Goal: Transaction & Acquisition: Register for event/course

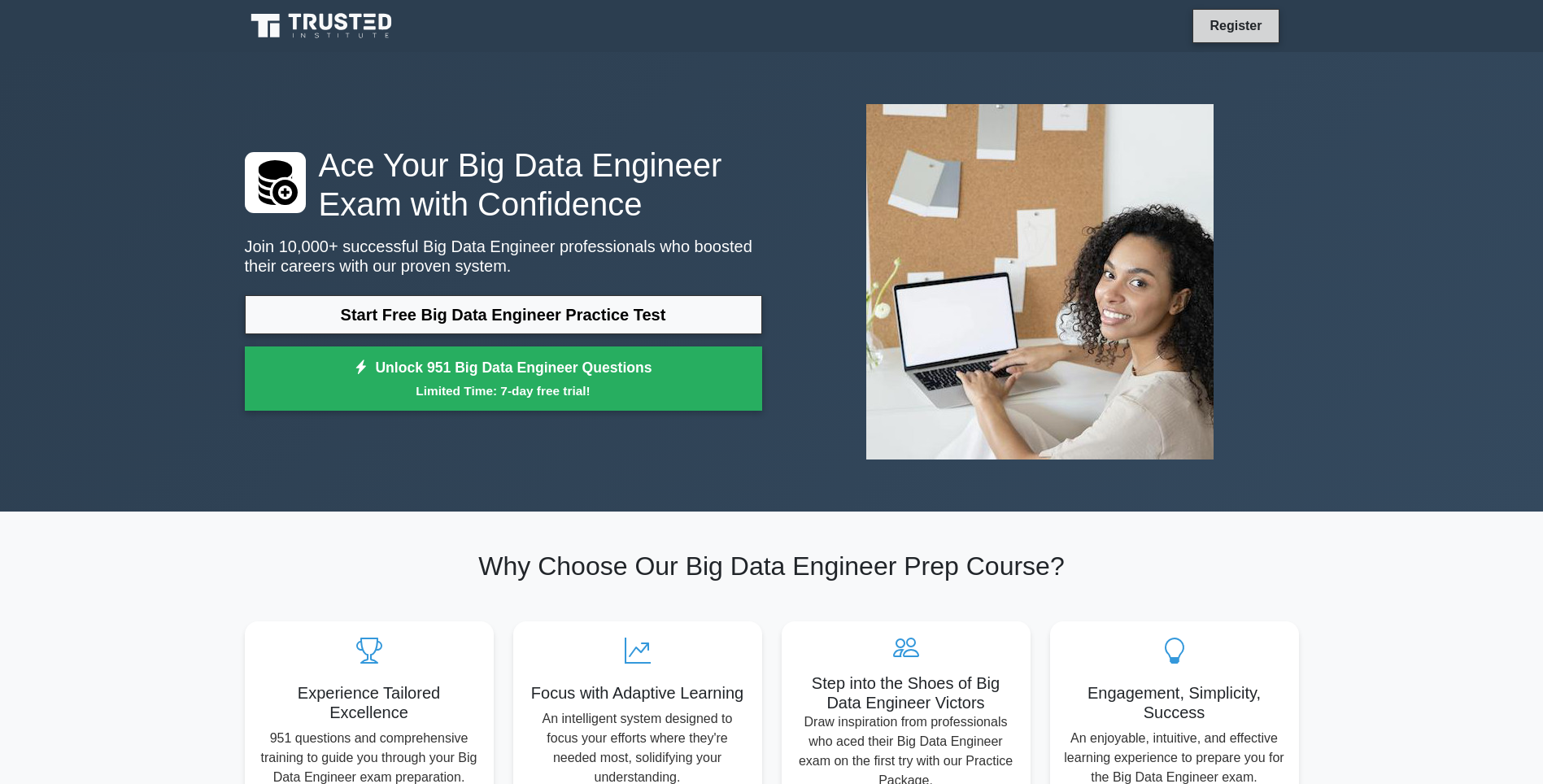
click at [1244, 33] on link "Register" at bounding box center [1235, 25] width 71 height 20
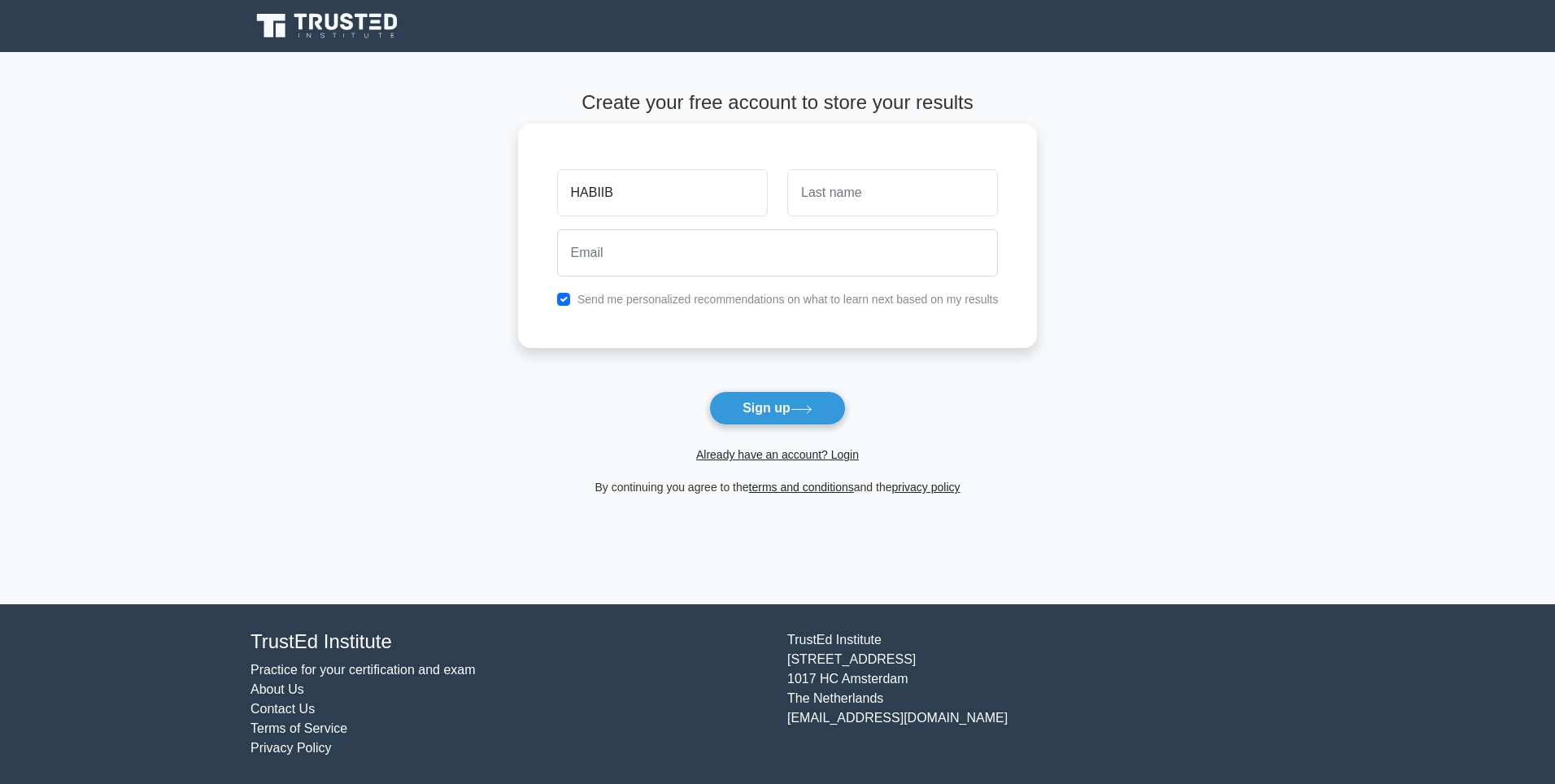
type input "HABIIB"
click at [800, 186] on input "text" at bounding box center [893, 192] width 211 height 47
type input "SA'ID"
click at [582, 239] on input "email" at bounding box center [778, 253] width 442 height 47
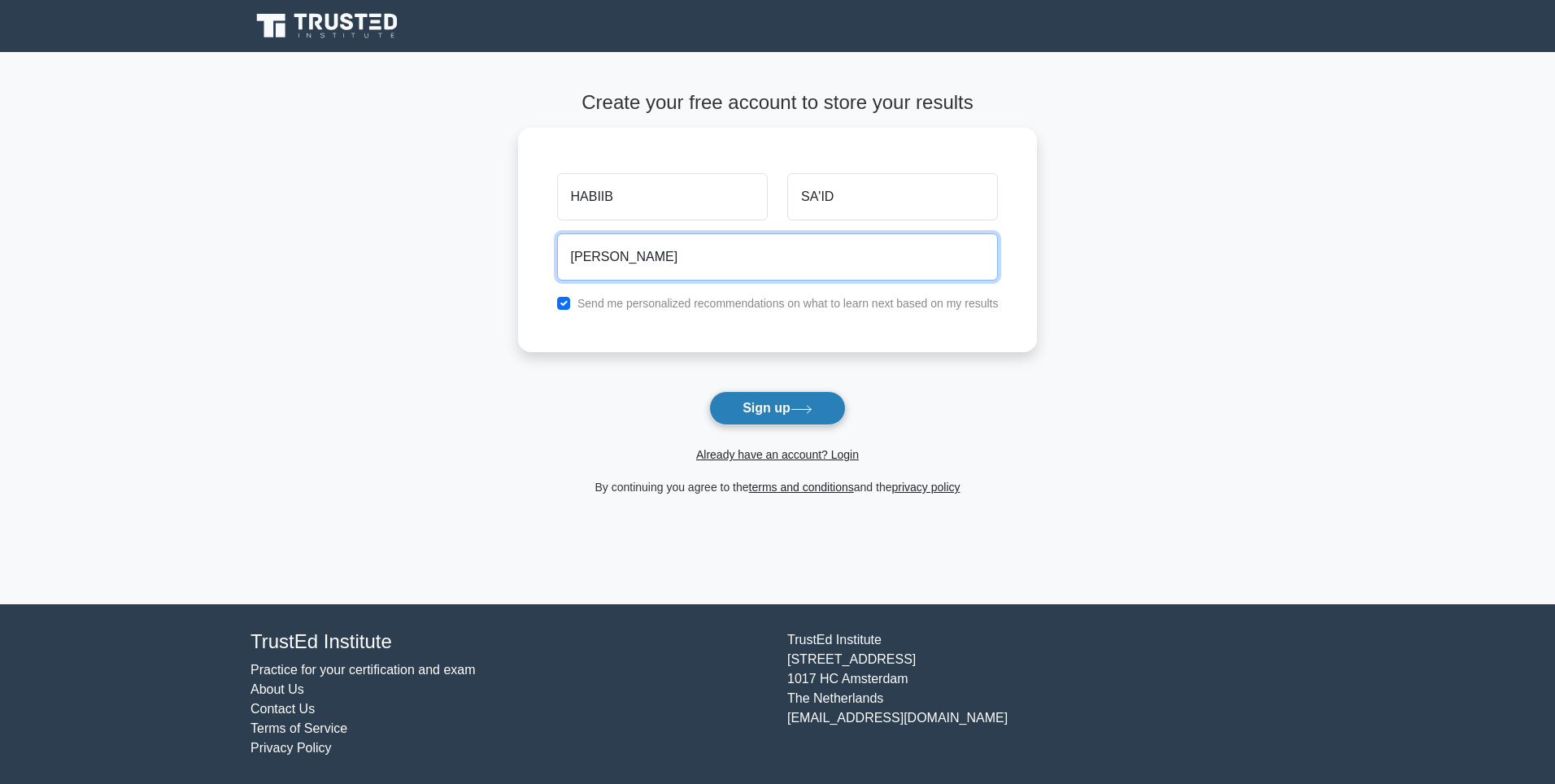
type input "SEID"
click at [807, 408] on icon at bounding box center [802, 409] width 22 height 9
click at [749, 299] on label "Send me personalized recommendations on what to learn next based on my results" at bounding box center [788, 298] width 421 height 13
drag, startPoint x: 734, startPoint y: 327, endPoint x: 727, endPoint y: 341, distance: 15.7
click at [727, 341] on div "HABIIB SA'ID SEID Send me personalized recommendations on what to learn next ba…" at bounding box center [778, 235] width 519 height 224
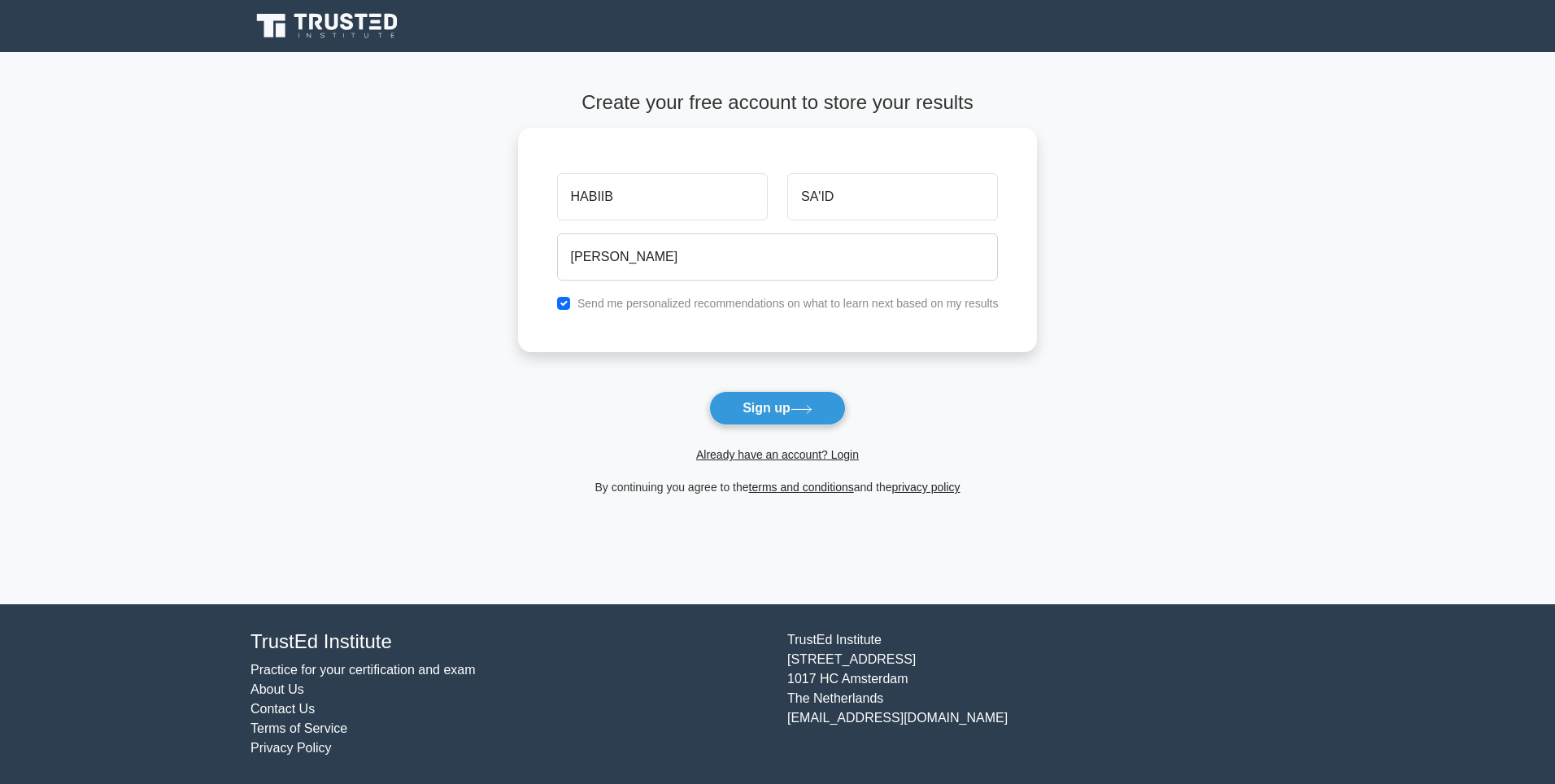
drag, startPoint x: 727, startPoint y: 341, endPoint x: 760, endPoint y: 434, distance: 98.7
click at [760, 434] on div "Already have an account? Login" at bounding box center [778, 445] width 519 height 39
click at [759, 450] on link "Already have an account? Login" at bounding box center [778, 454] width 163 height 13
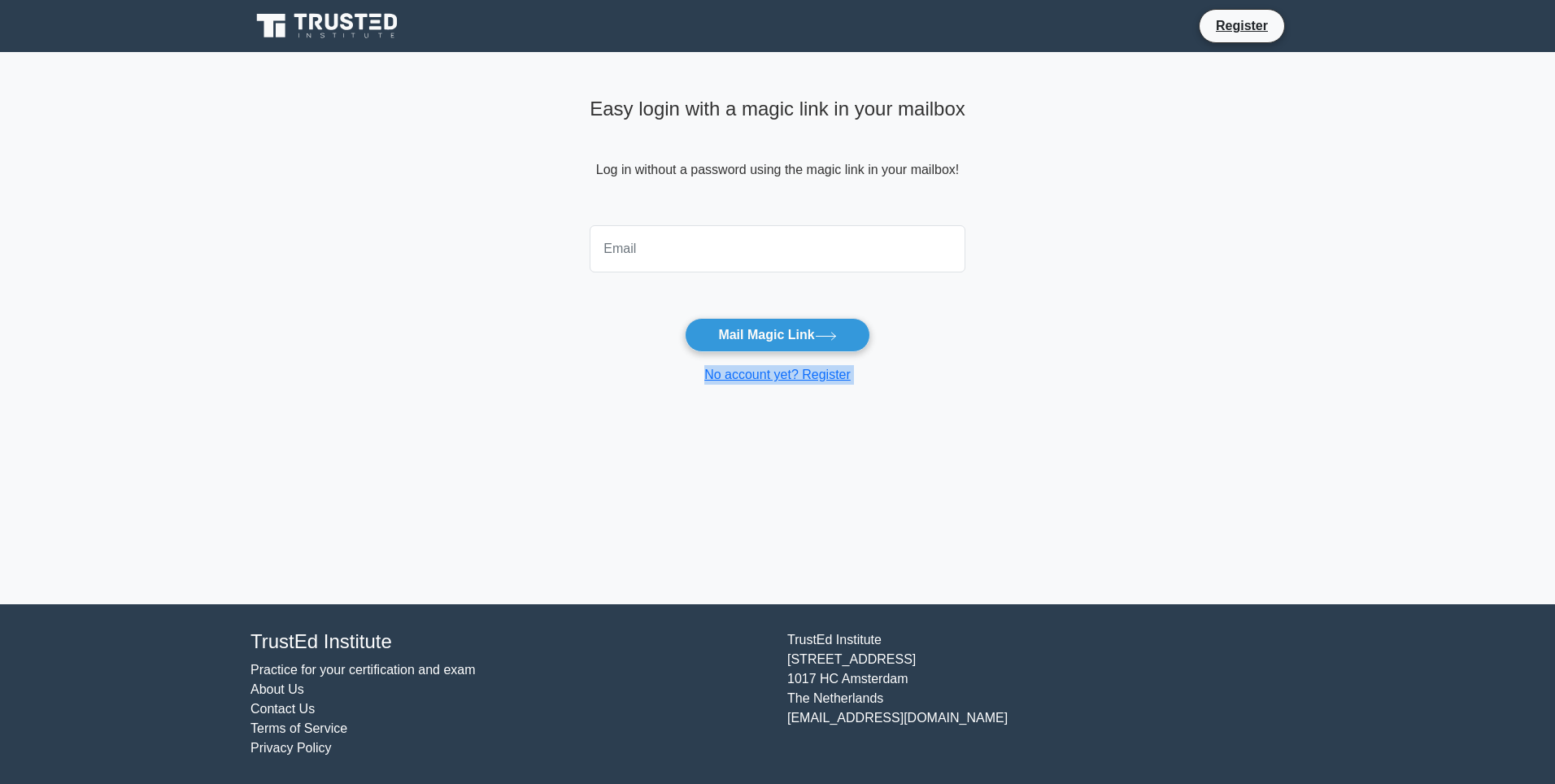
drag, startPoint x: 0, startPoint y: 0, endPoint x: 759, endPoint y: 450, distance: 882.4
click at [759, 450] on div "Easy login with a magic link in your mailbox Log in without a password using th…" at bounding box center [778, 328] width 395 height 552
drag, startPoint x: 759, startPoint y: 450, endPoint x: 764, endPoint y: 376, distance: 74.2
click at [764, 376] on link "No account yet? Register" at bounding box center [778, 374] width 146 height 13
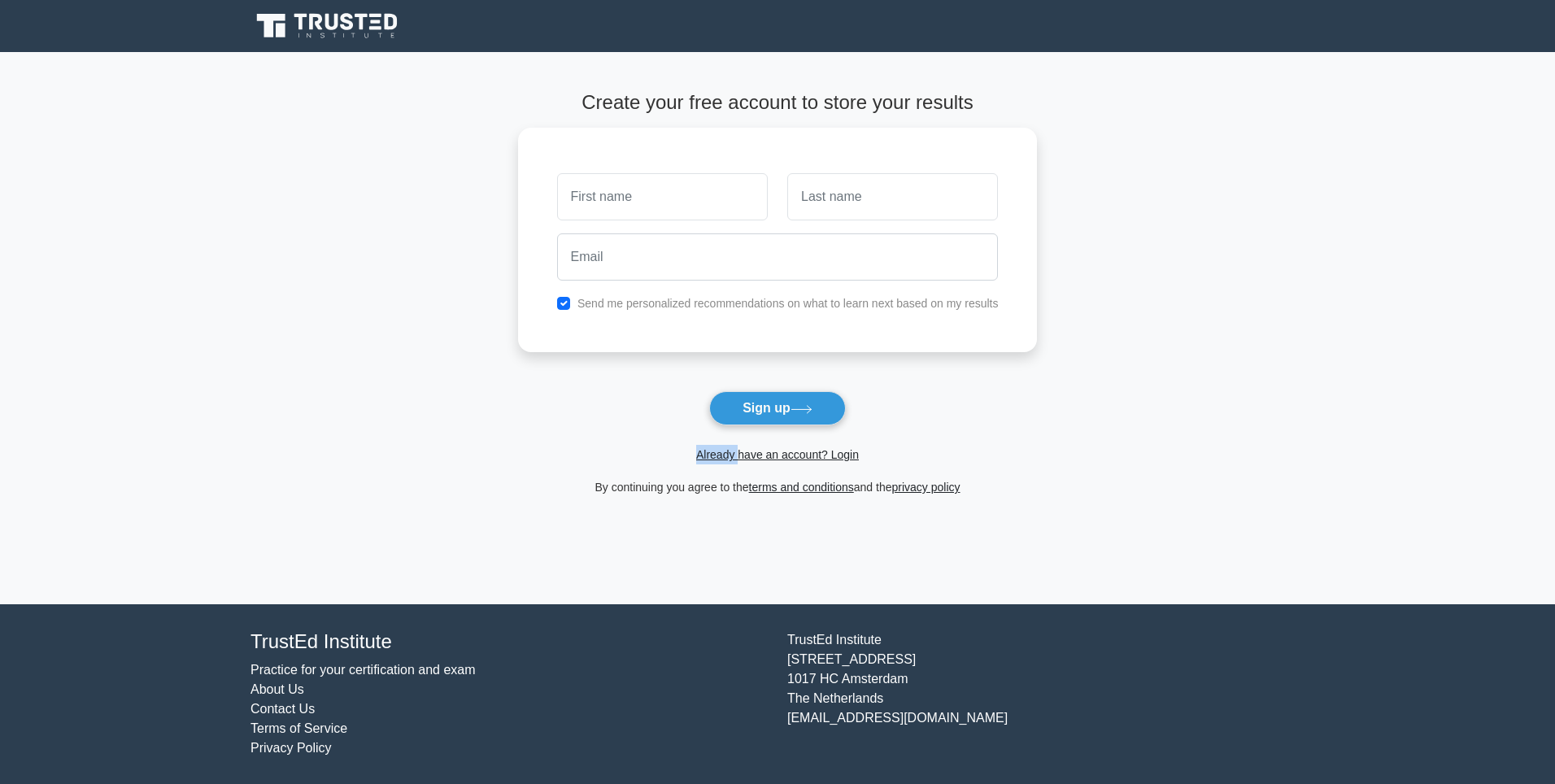
click at [764, 375] on form "Create your free account to store your results Send me personalized recommendat…" at bounding box center [778, 293] width 519 height 406
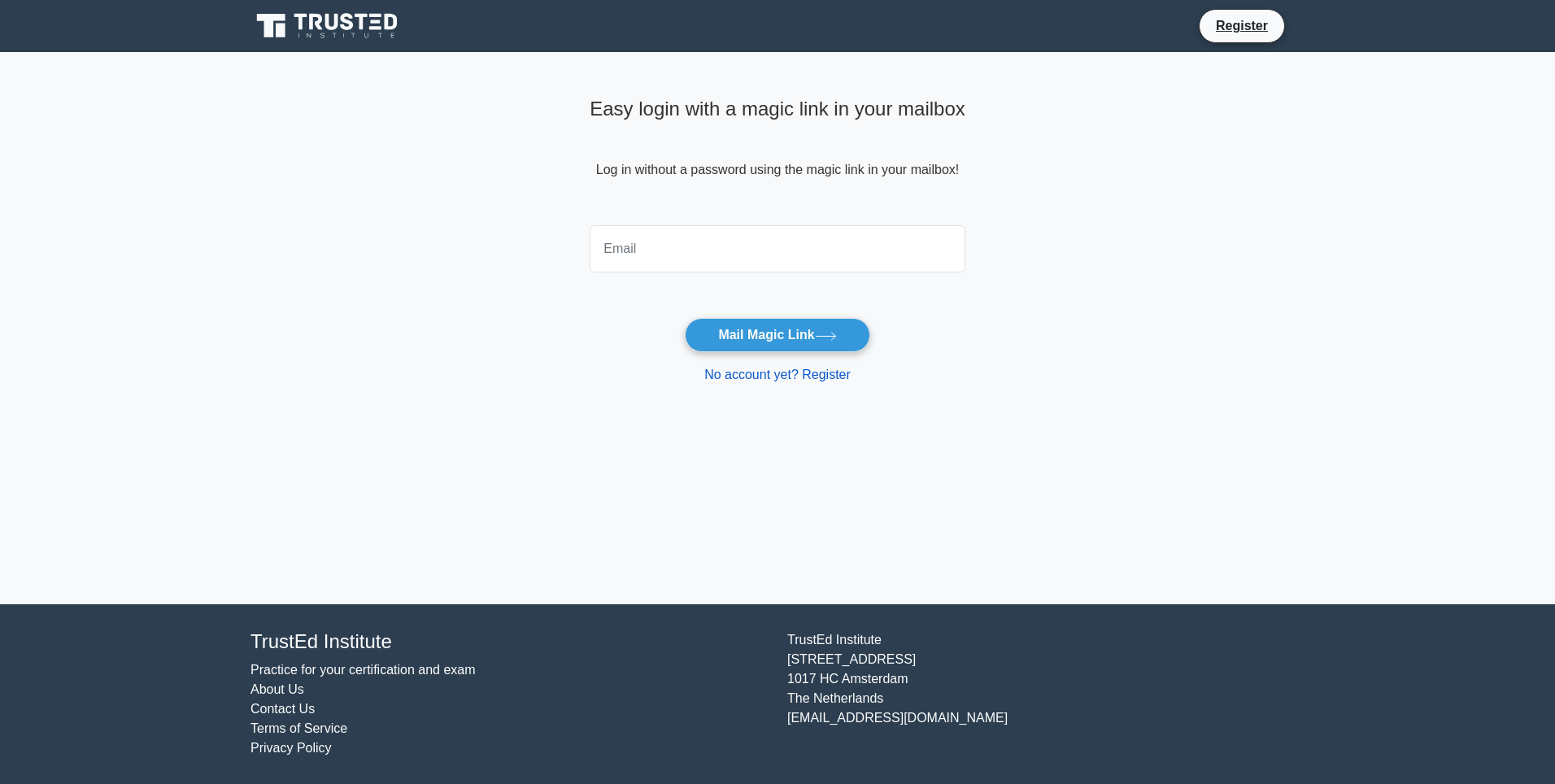
click at [767, 377] on link "No account yet? Register" at bounding box center [778, 374] width 146 height 13
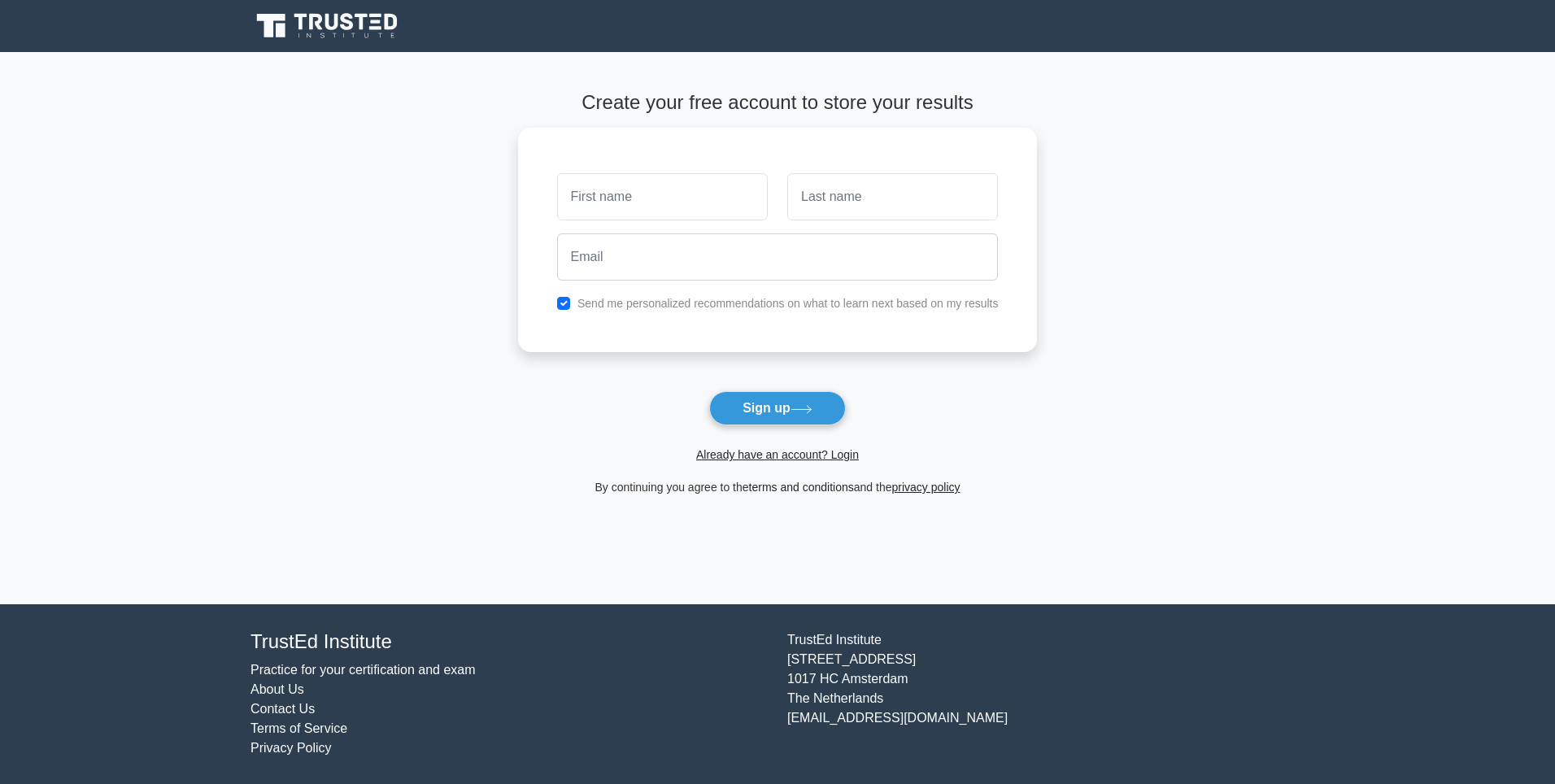
click at [749, 481] on link "terms and conditions" at bounding box center [801, 487] width 105 height 13
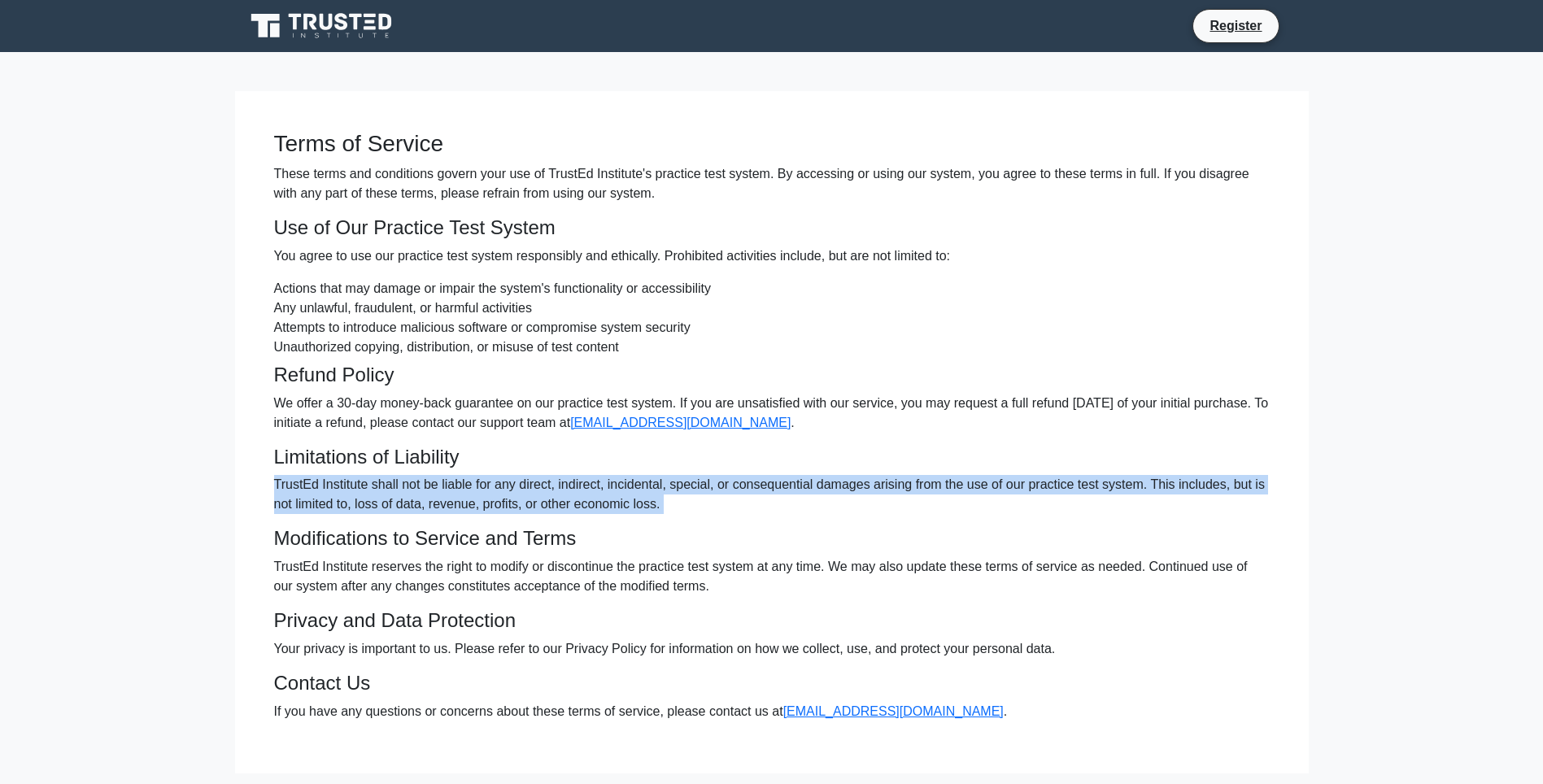
click at [749, 480] on p "TrustEd Institute shall not be liable for any direct, indirect, incidental, spe…" at bounding box center [772, 494] width 996 height 39
click at [1242, 42] on li "Register" at bounding box center [1235, 26] width 87 height 34
click at [1240, 41] on li "Register" at bounding box center [1235, 26] width 87 height 34
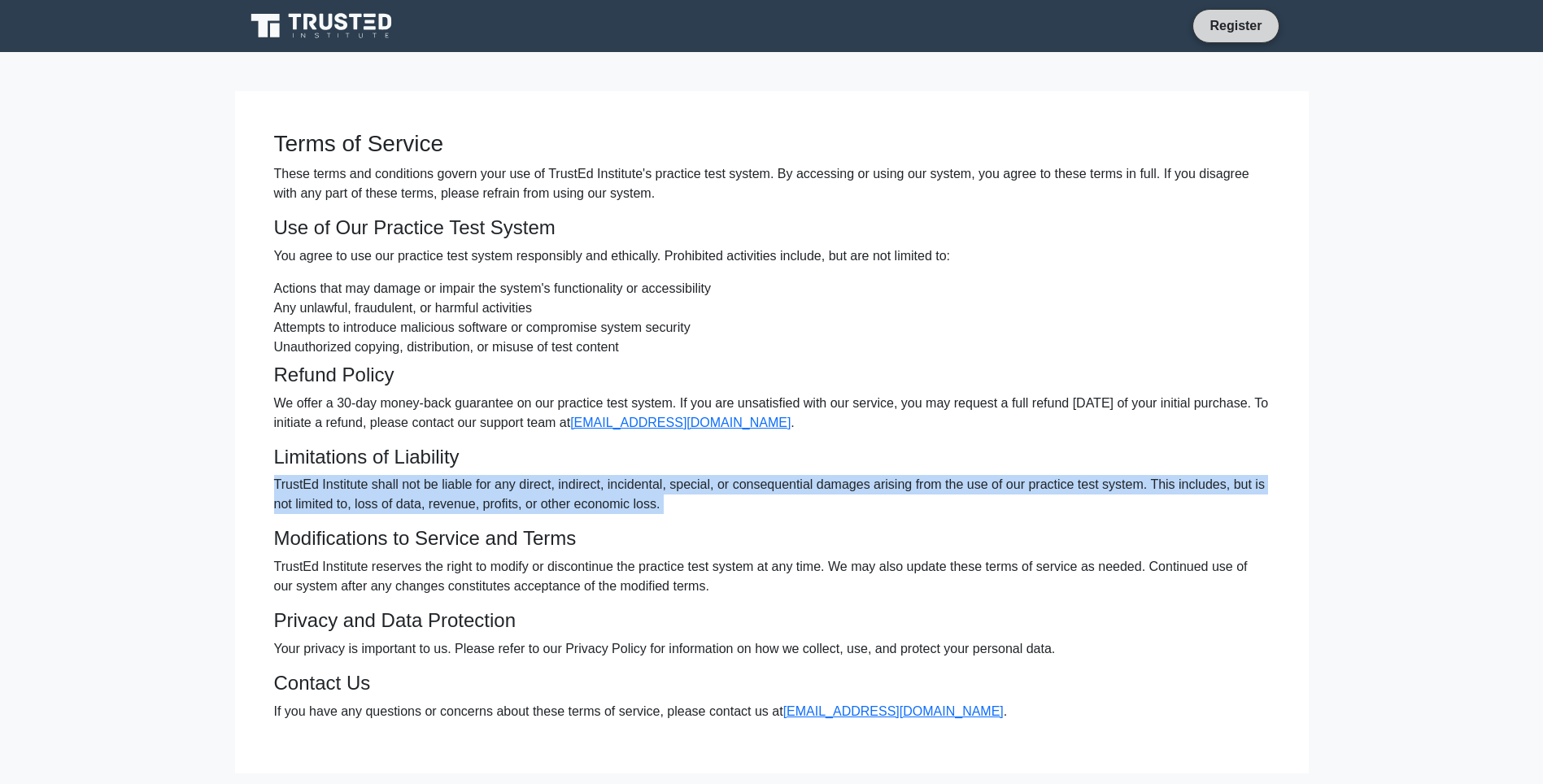
click at [1220, 24] on link "Register" at bounding box center [1235, 25] width 71 height 20
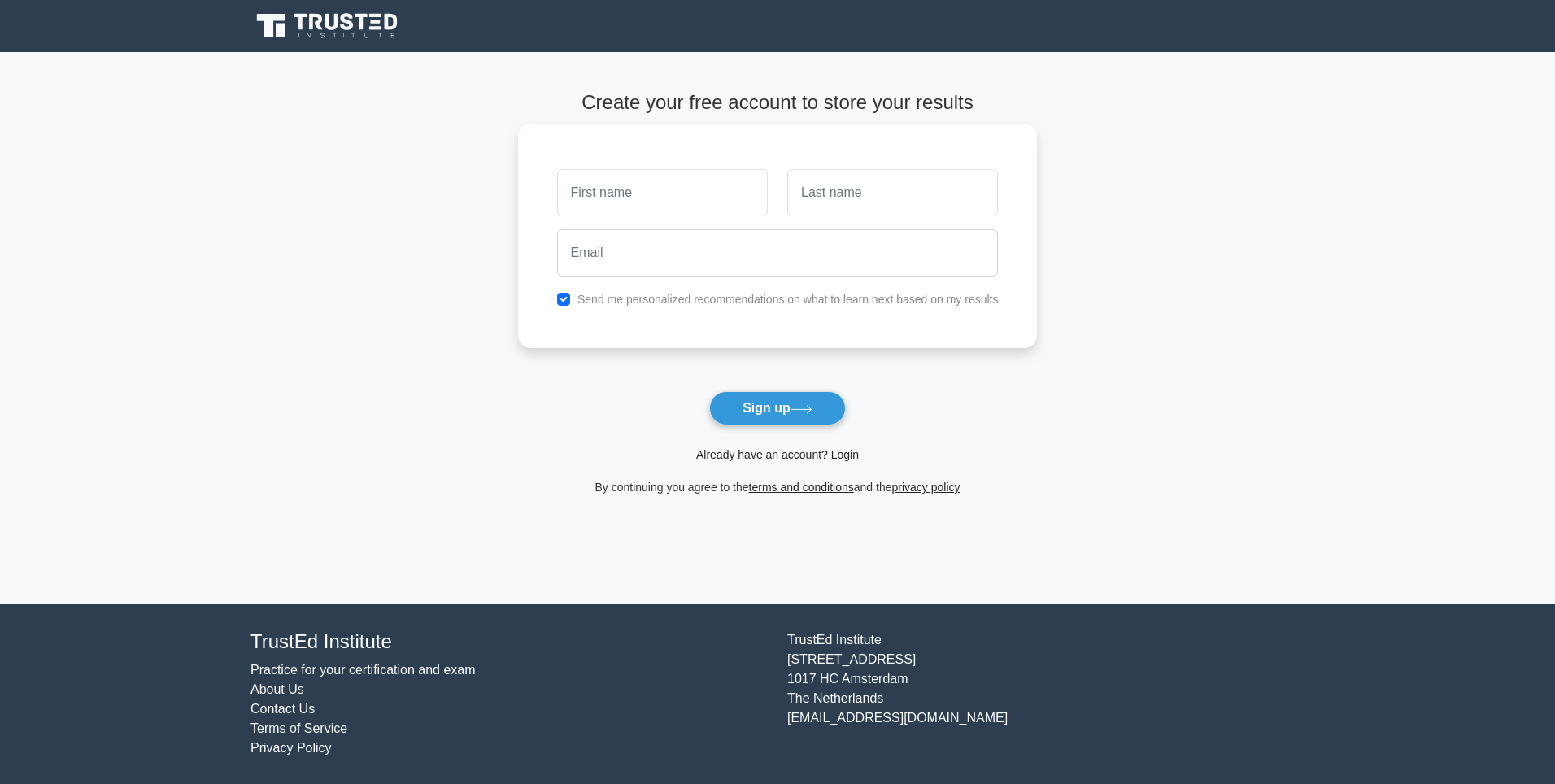
click at [570, 291] on div "Send me personalized recommendations on what to learn next based on my results" at bounding box center [778, 299] width 461 height 19
click at [562, 304] on input "checkbox" at bounding box center [563, 298] width 13 height 13
checkbox input "false"
click at [576, 297] on div "Send me personalized recommendations on what to learn next based on my results" at bounding box center [778, 299] width 461 height 19
